Goal: Navigation & Orientation: Find specific page/section

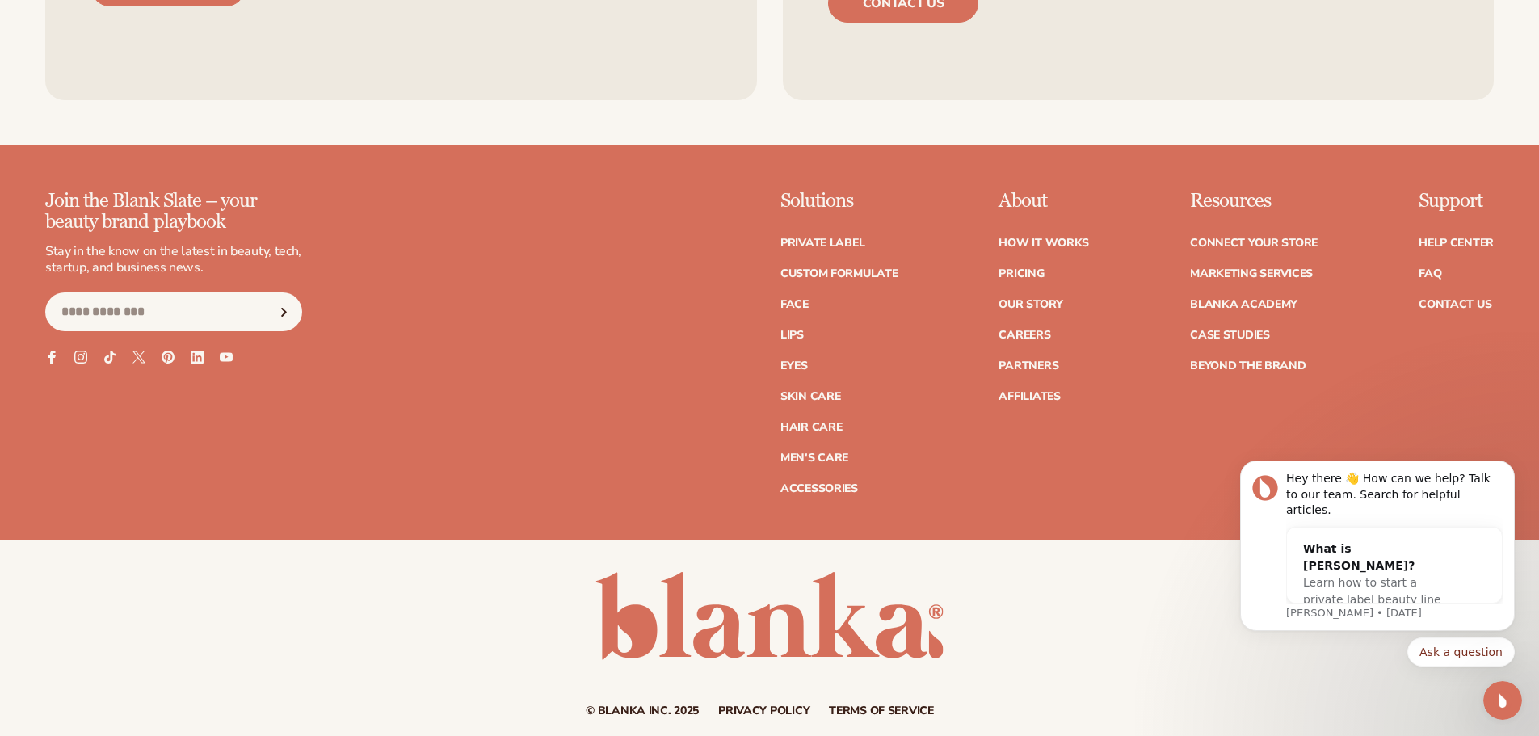
scroll to position [4177, 0]
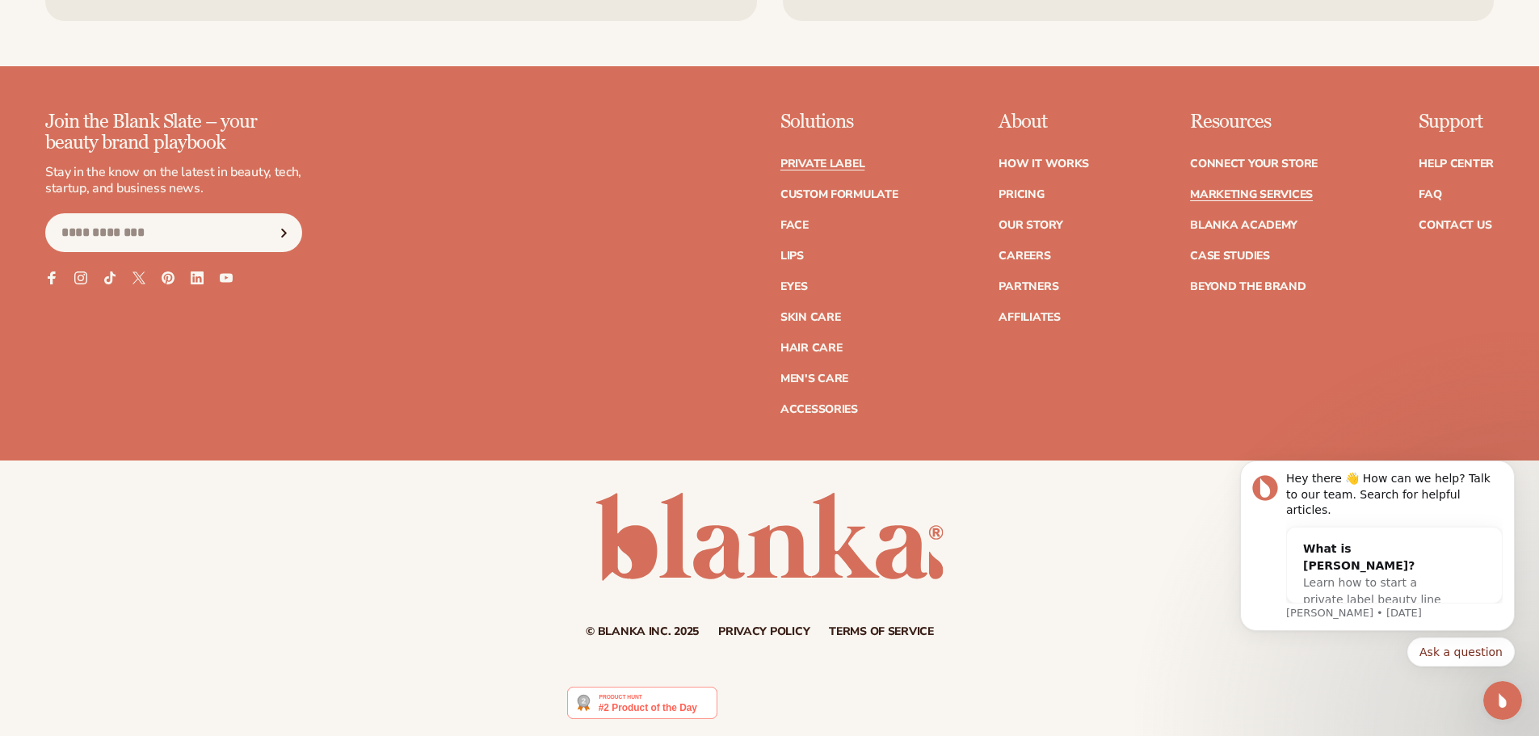
click at [800, 169] on link "Private label" at bounding box center [822, 163] width 84 height 11
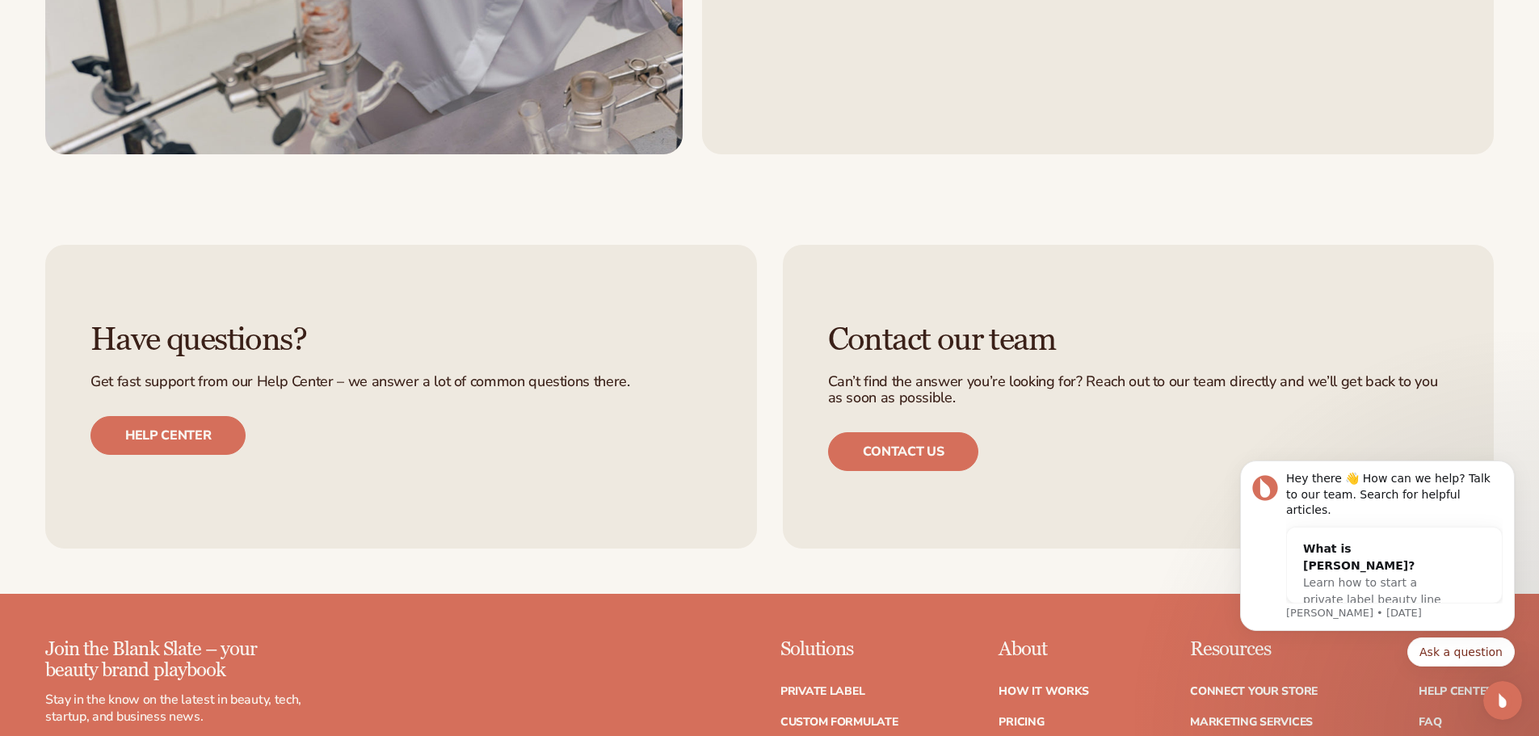
scroll to position [3193, 0]
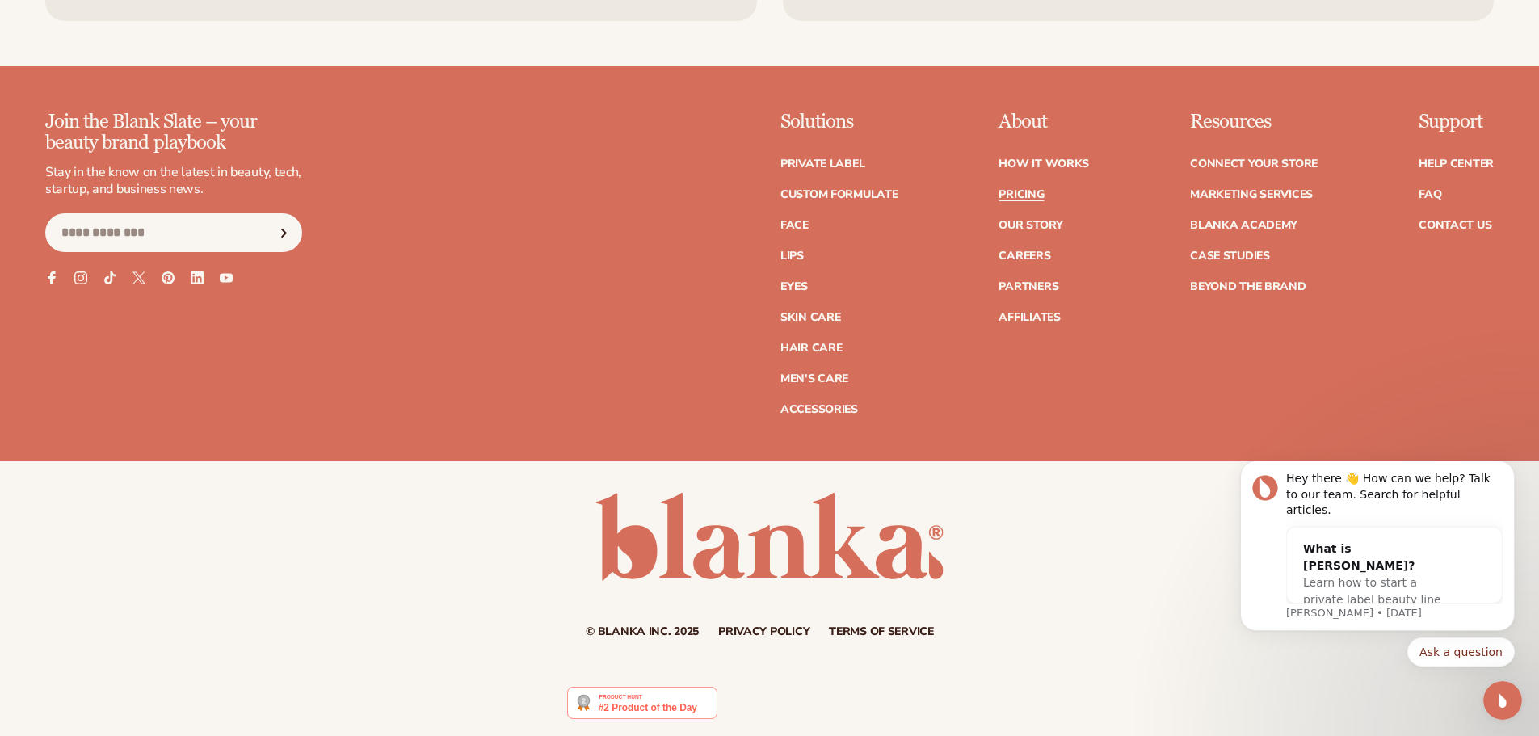
click at [1021, 191] on link "Pricing" at bounding box center [1020, 194] width 45 height 11
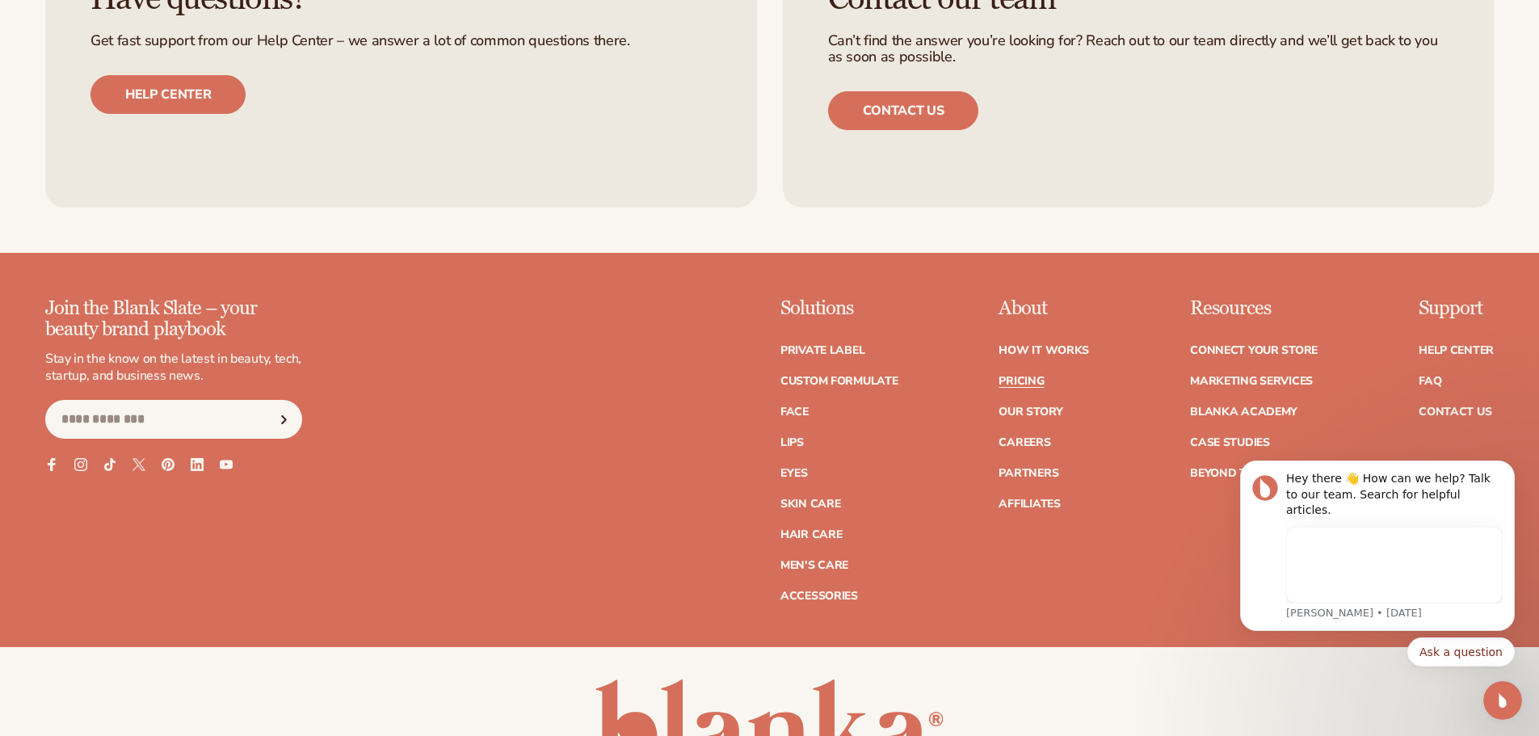
scroll to position [3462, 0]
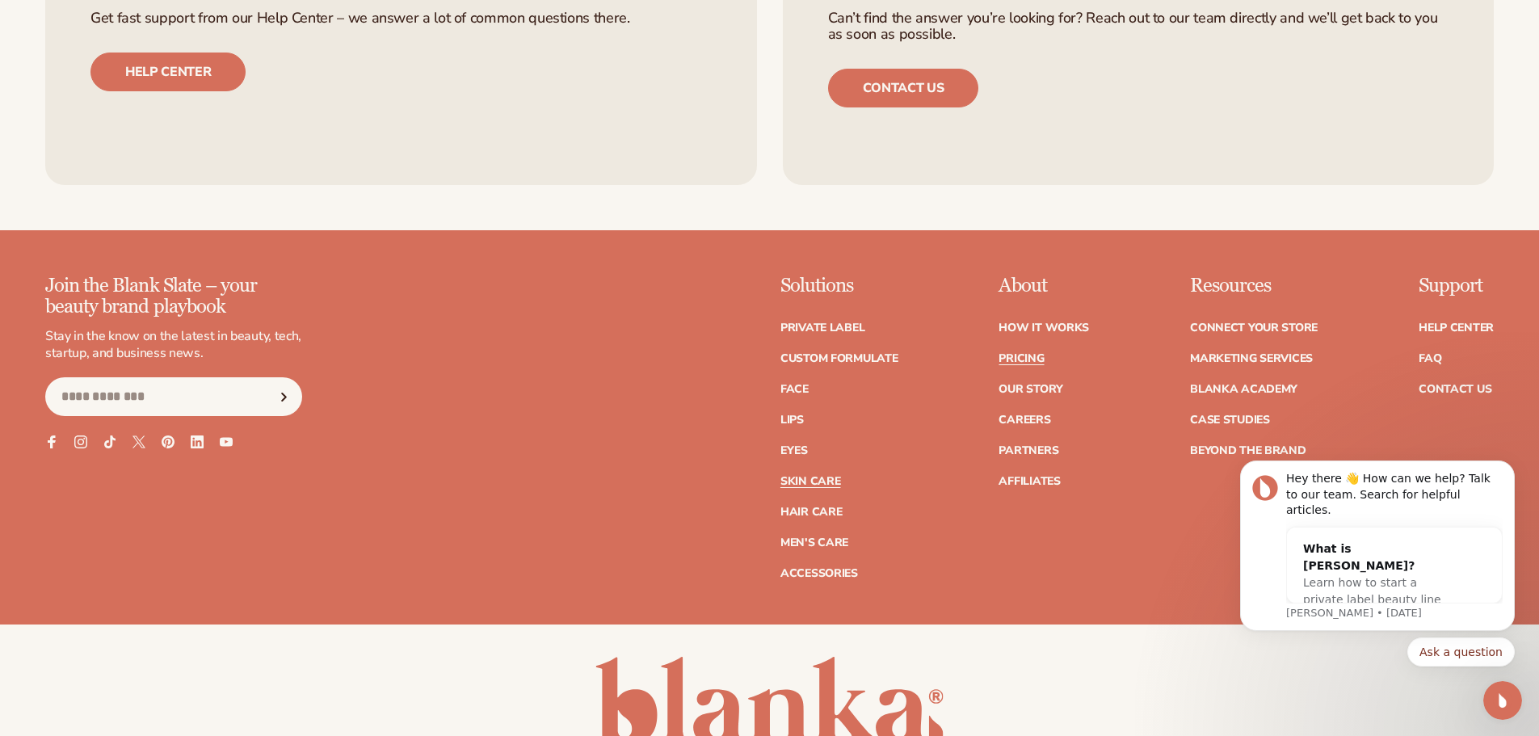
click at [826, 477] on link "Skin Care" at bounding box center [810, 481] width 60 height 11
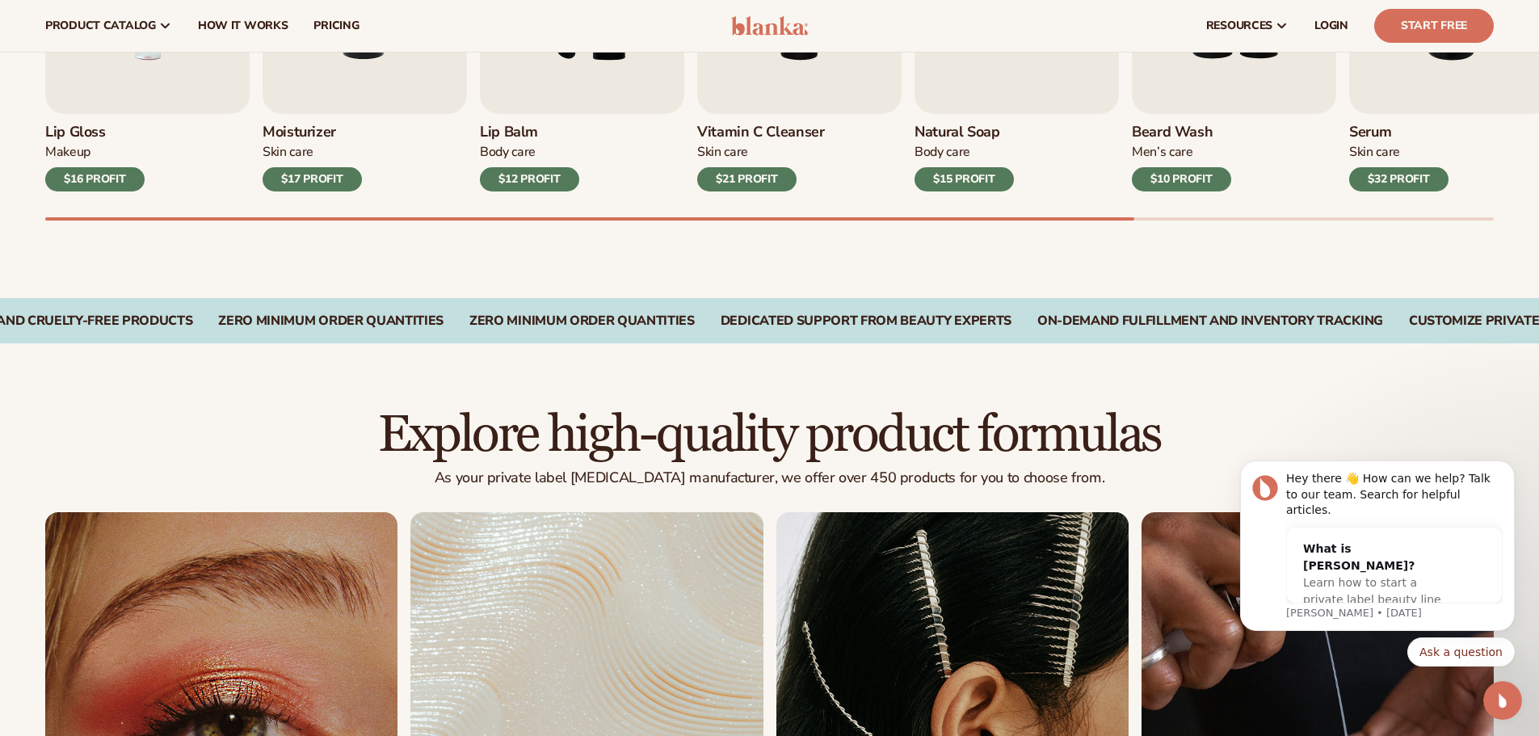
click at [1041, 298] on div "Vegan and Cruelty-Free Products Zero Minimum Order QuantitieS Zero Minimum Orde…" at bounding box center [769, 320] width 1539 height 45
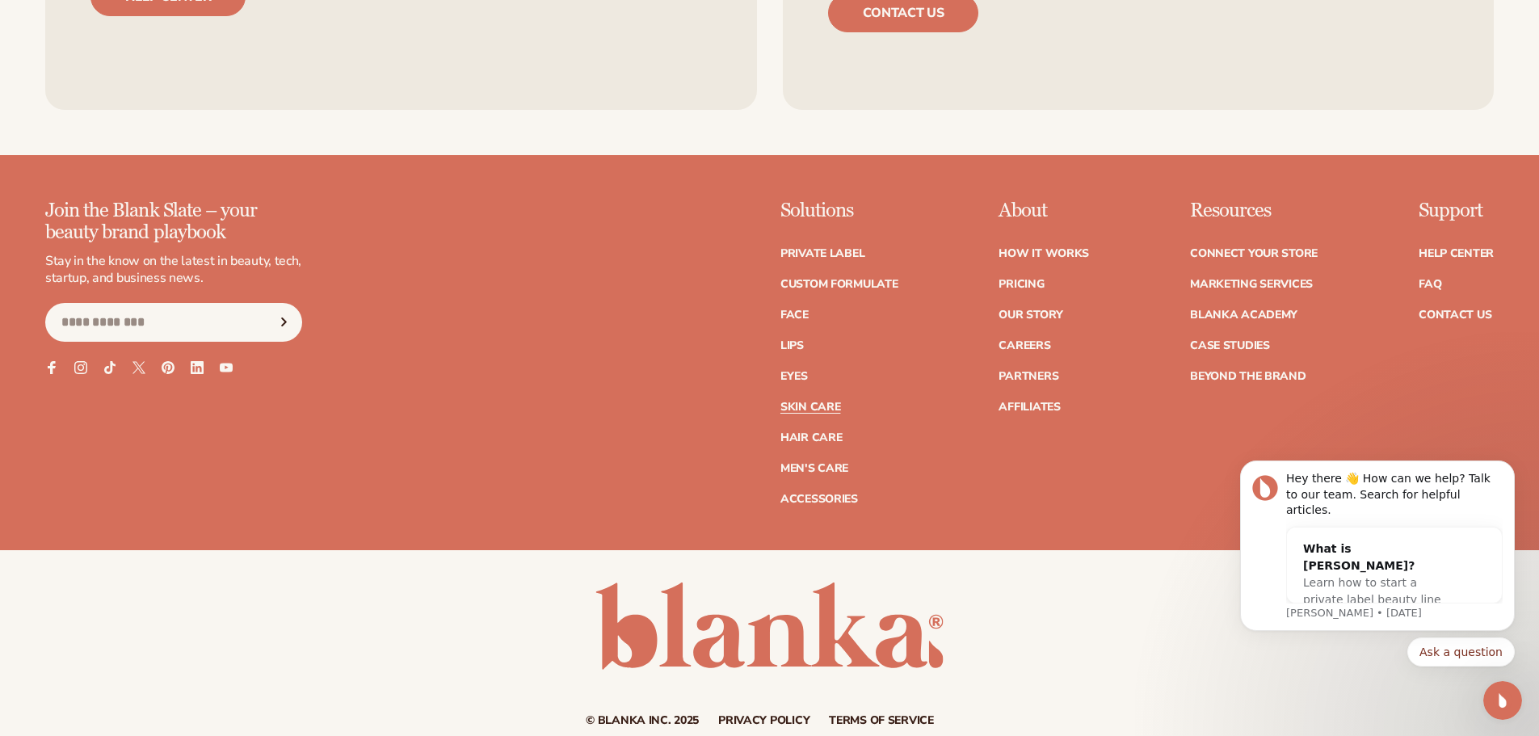
scroll to position [3487, 0]
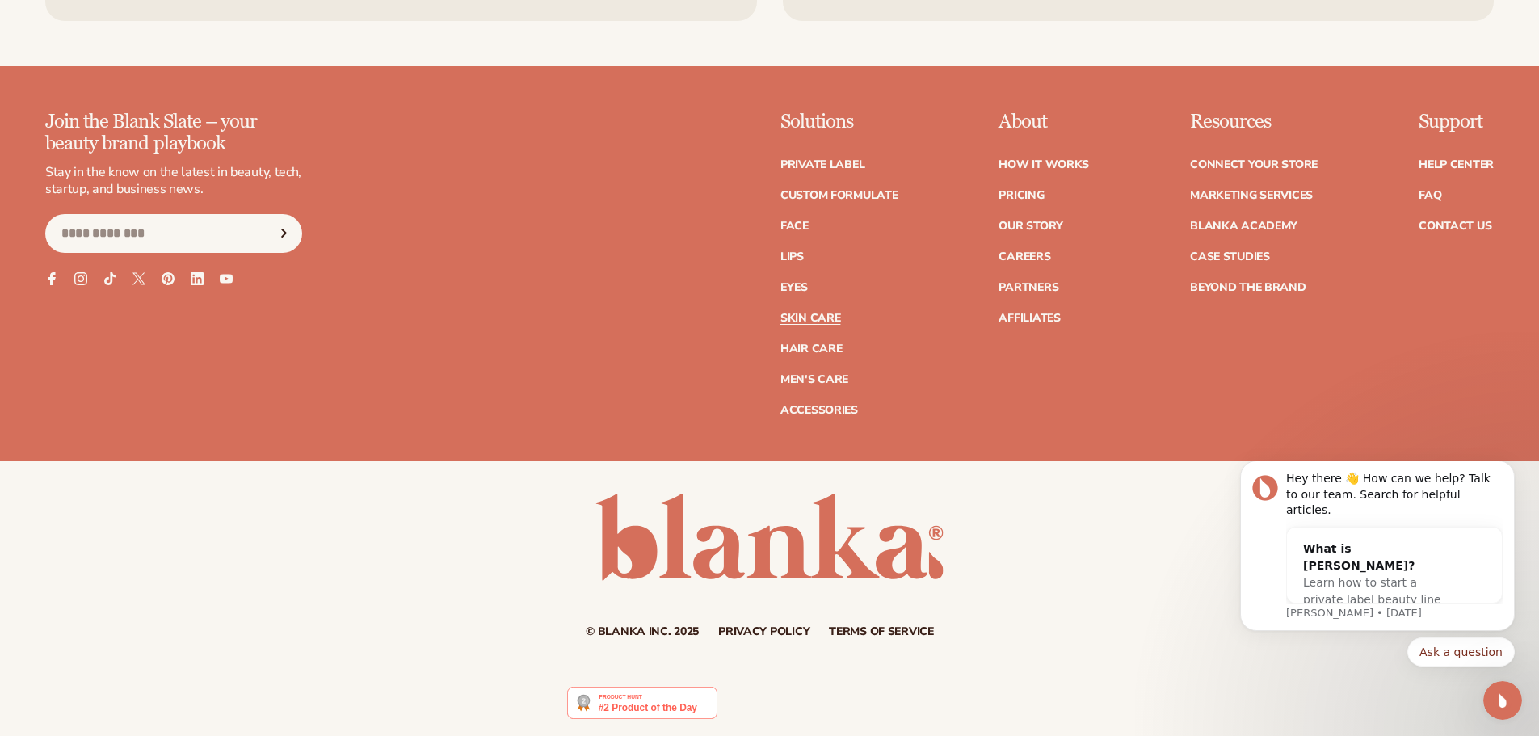
click at [1215, 253] on link "Case Studies" at bounding box center [1230, 256] width 80 height 11
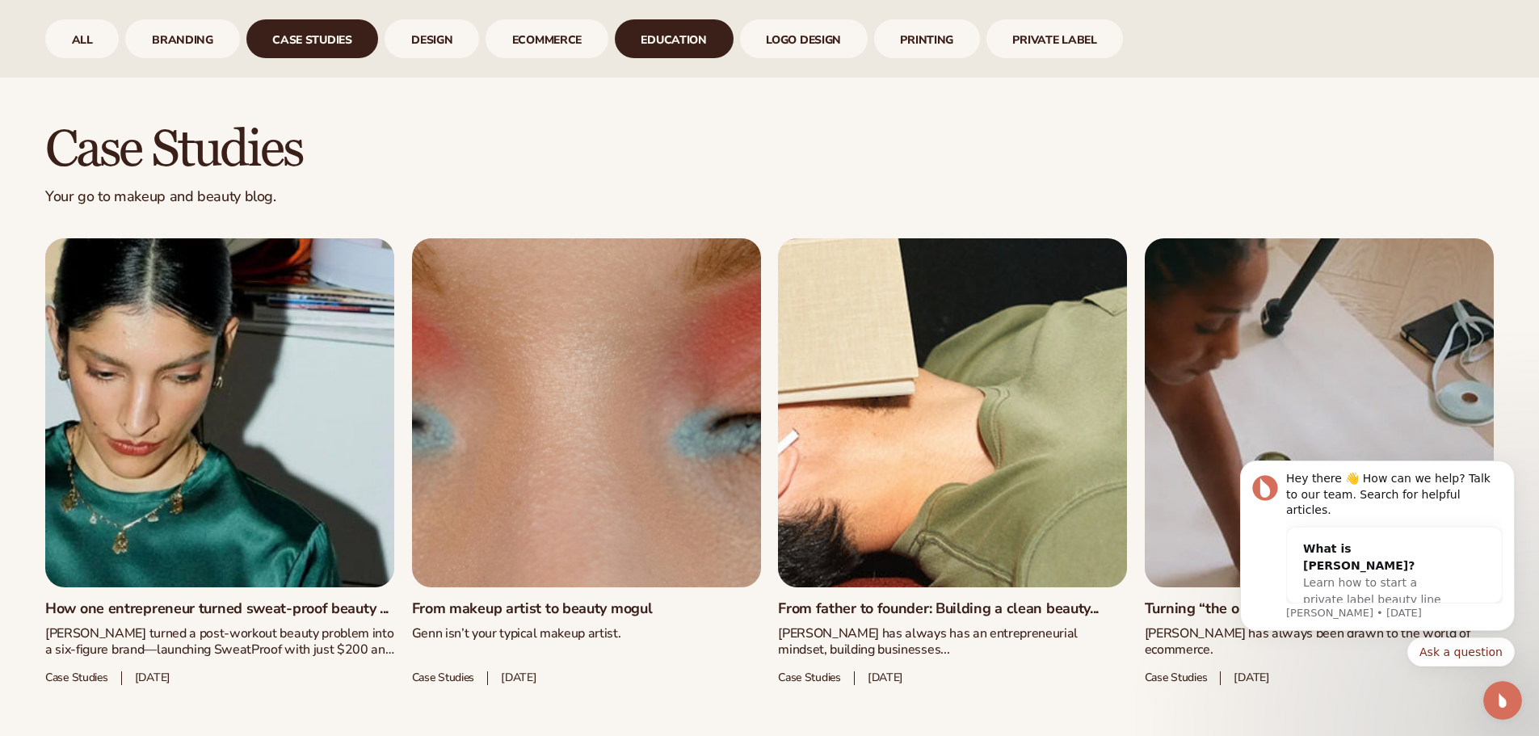
click at [671, 31] on link "Education" at bounding box center [674, 38] width 119 height 39
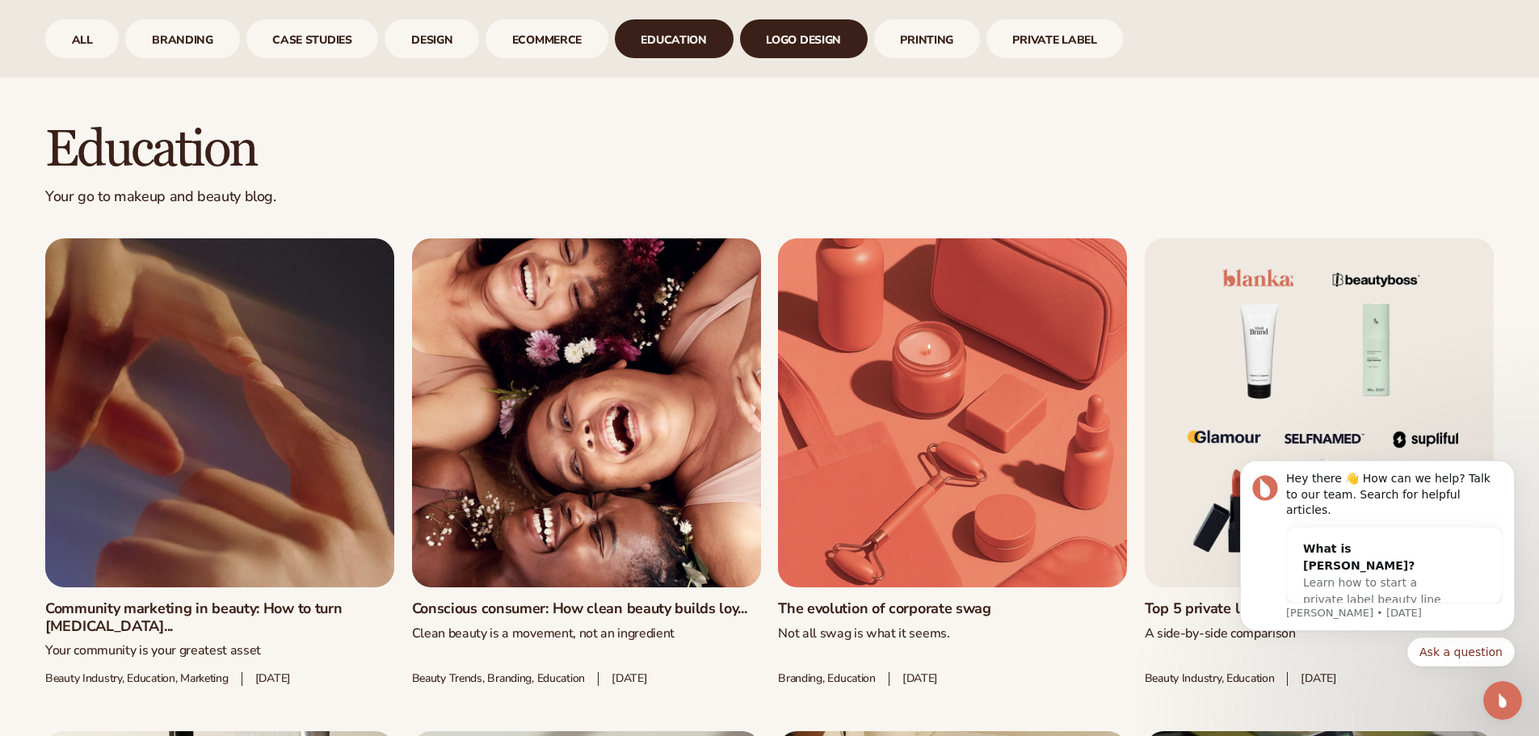
click at [774, 36] on link "logo design" at bounding box center [804, 38] width 128 height 39
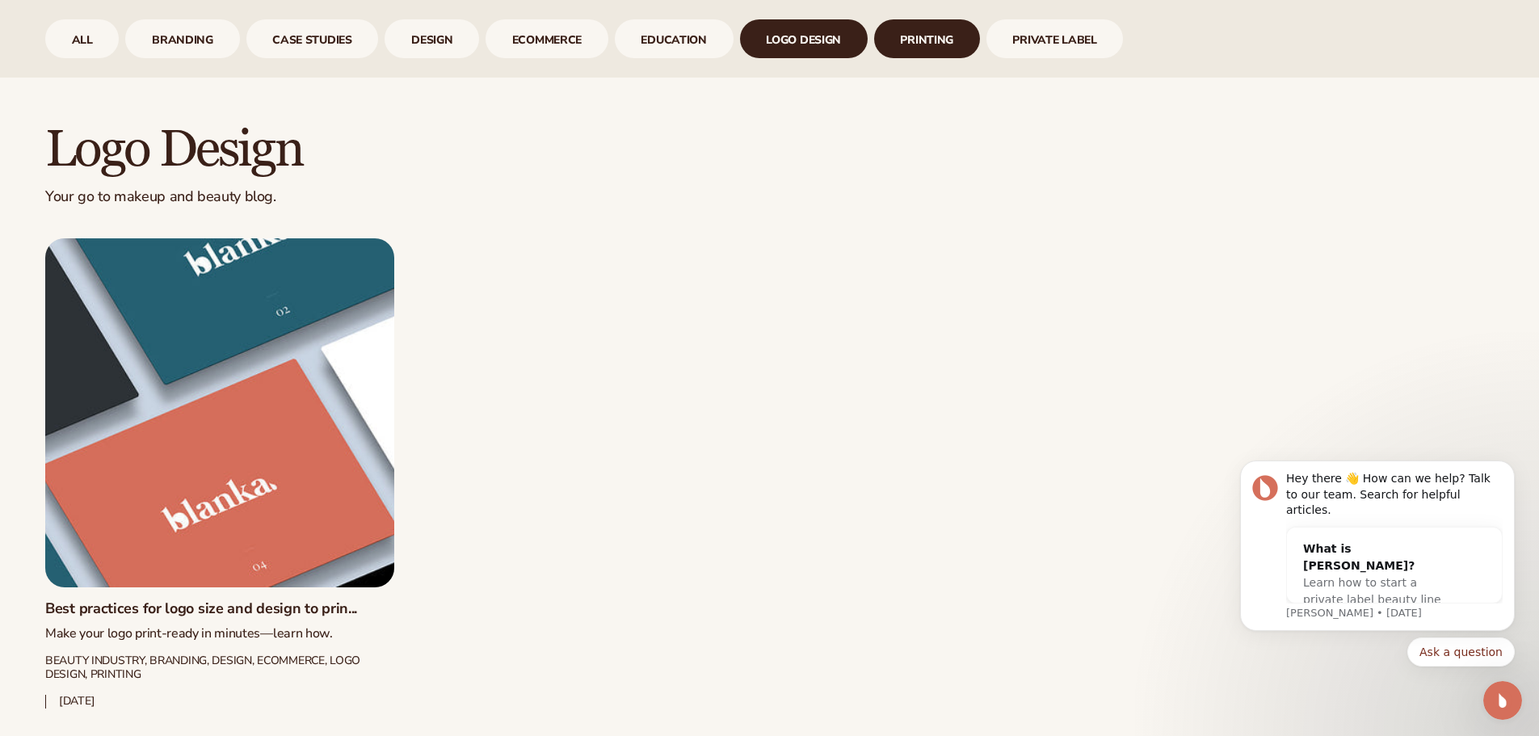
click at [884, 37] on link "printing" at bounding box center [927, 38] width 106 height 39
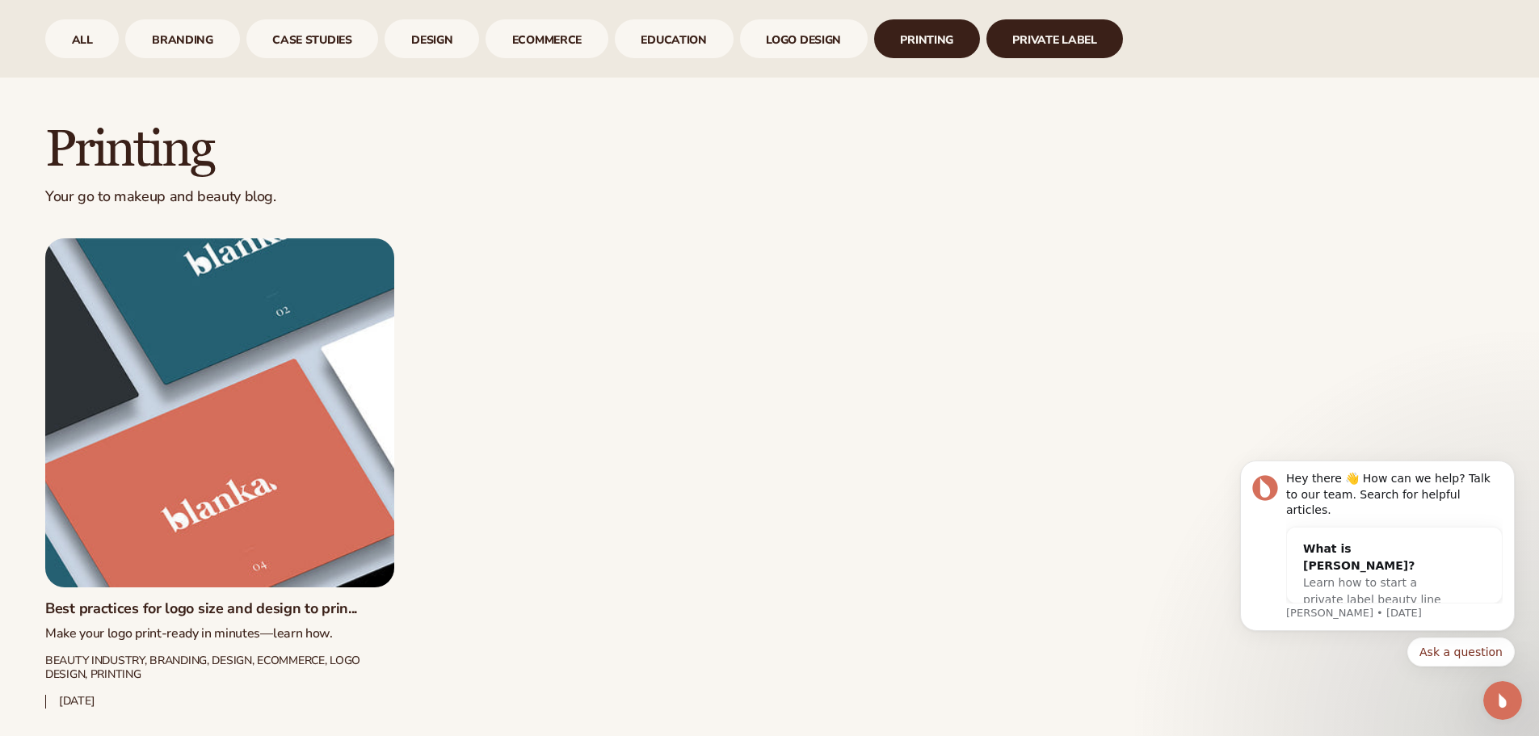
click at [993, 35] on link "Private Label" at bounding box center [1054, 38] width 137 height 39
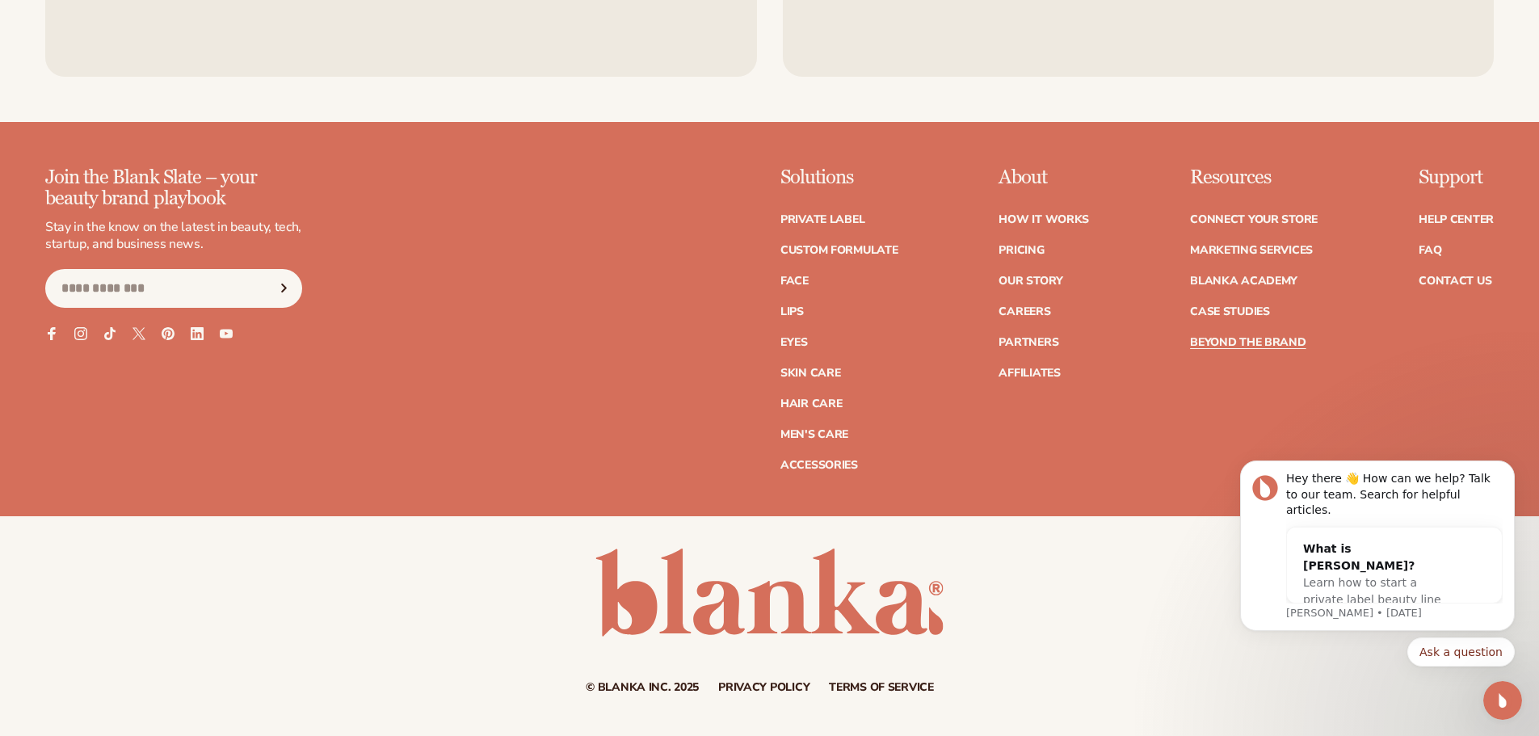
scroll to position [4548, 0]
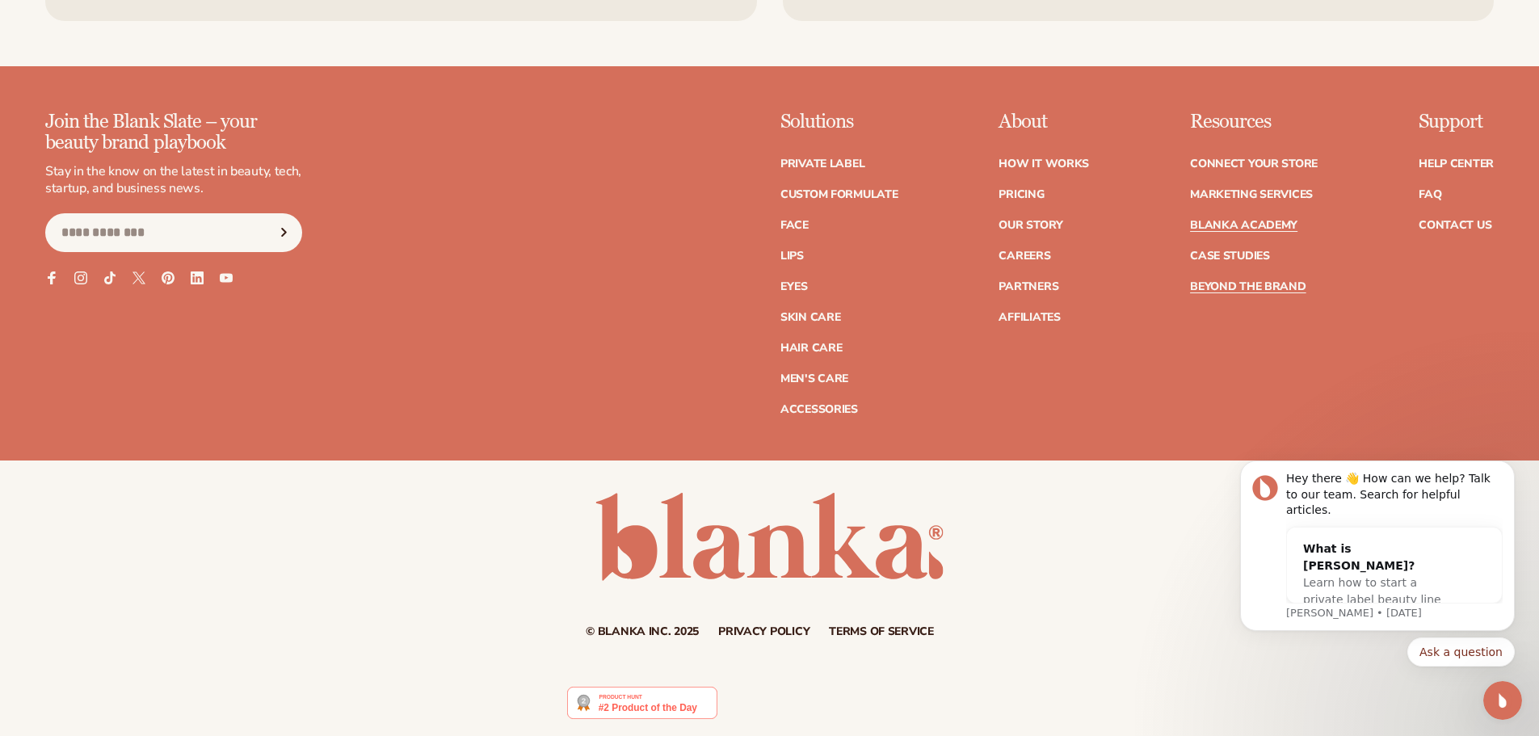
click at [1207, 220] on link "Blanka Academy" at bounding box center [1243, 225] width 107 height 11
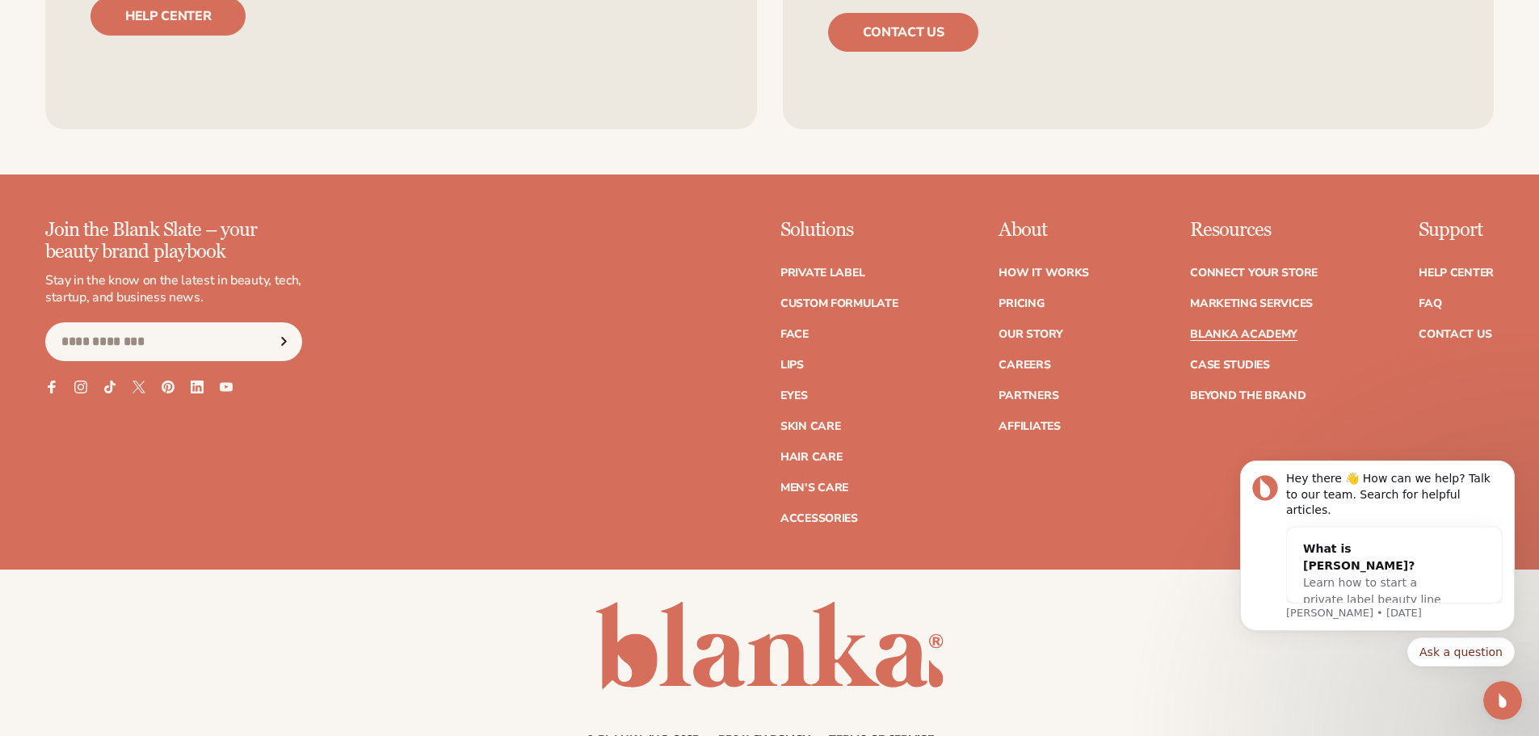
scroll to position [3504, 0]
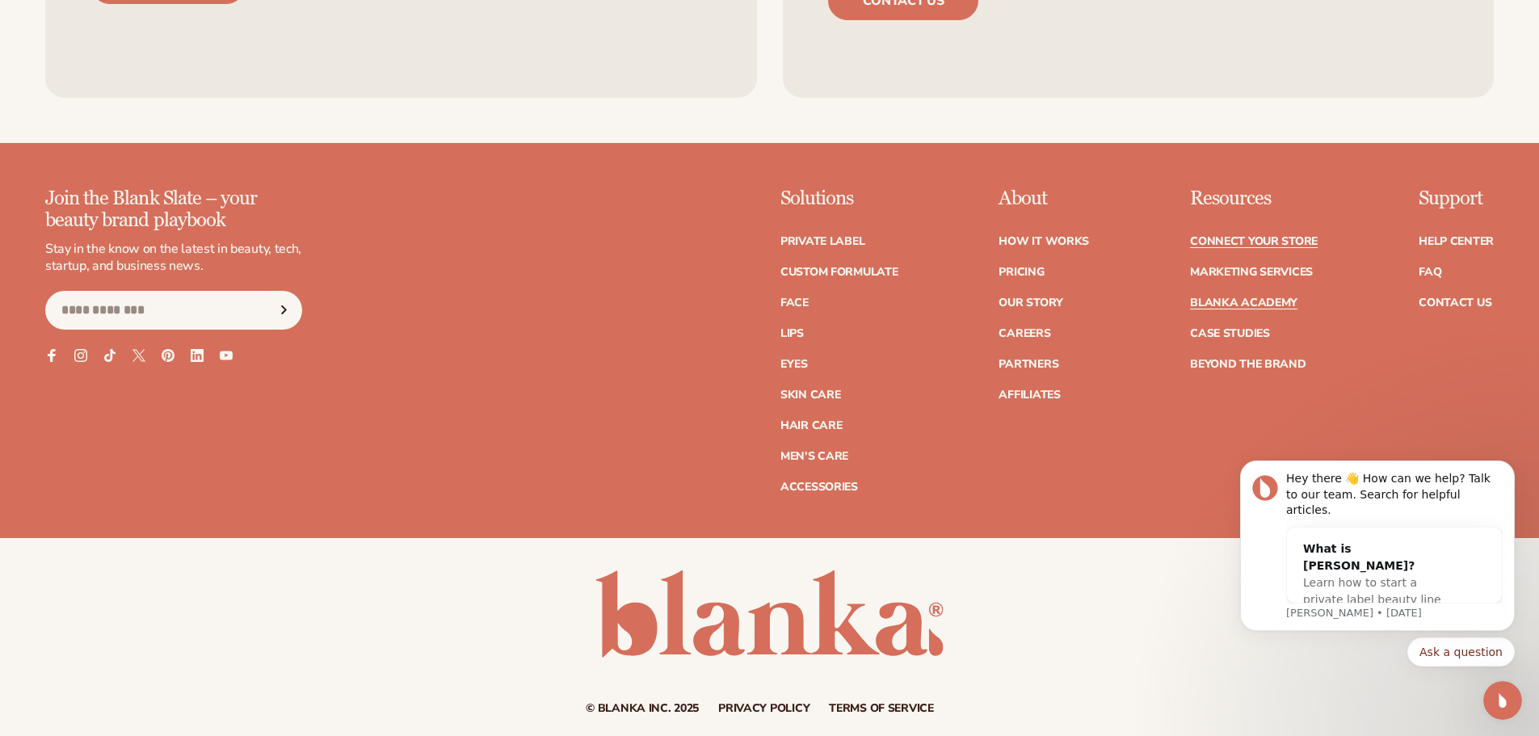
click at [1216, 236] on link "Connect your store" at bounding box center [1254, 241] width 128 height 11
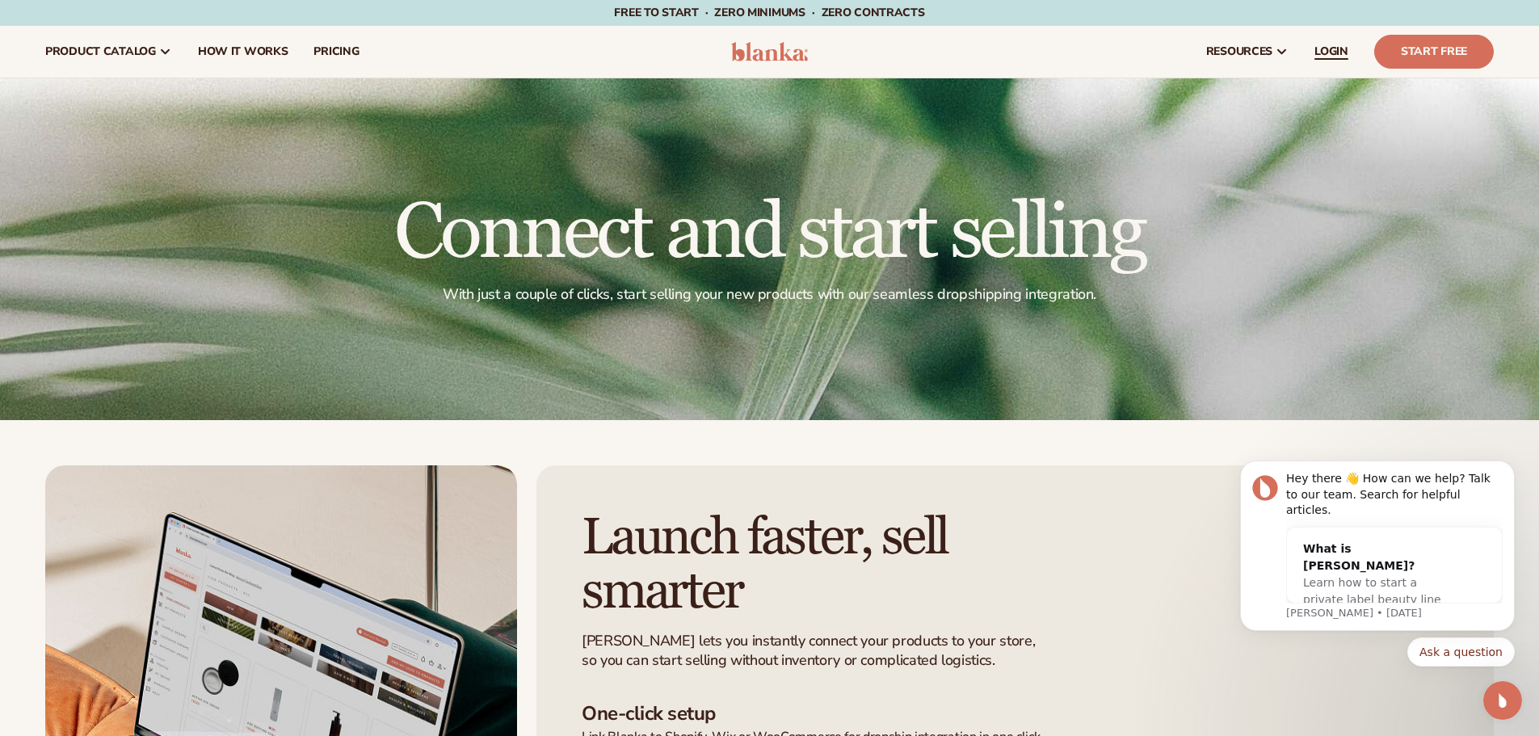
click at [1335, 38] on link "LOGIN" at bounding box center [1331, 52] width 60 height 52
